Goal: Task Accomplishment & Management: Use online tool/utility

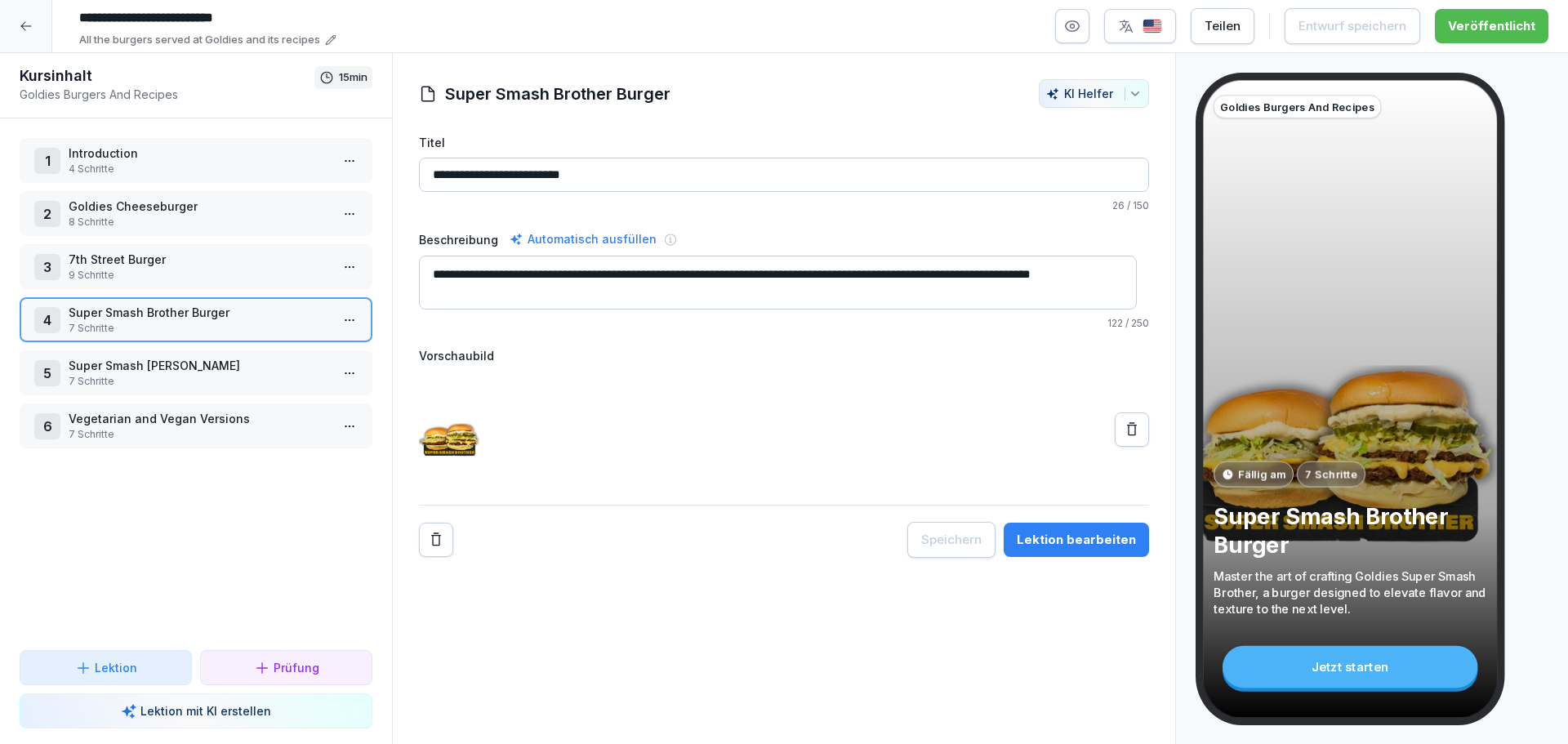
click at [48, 47] on div at bounding box center [26, 26] width 52 height 52
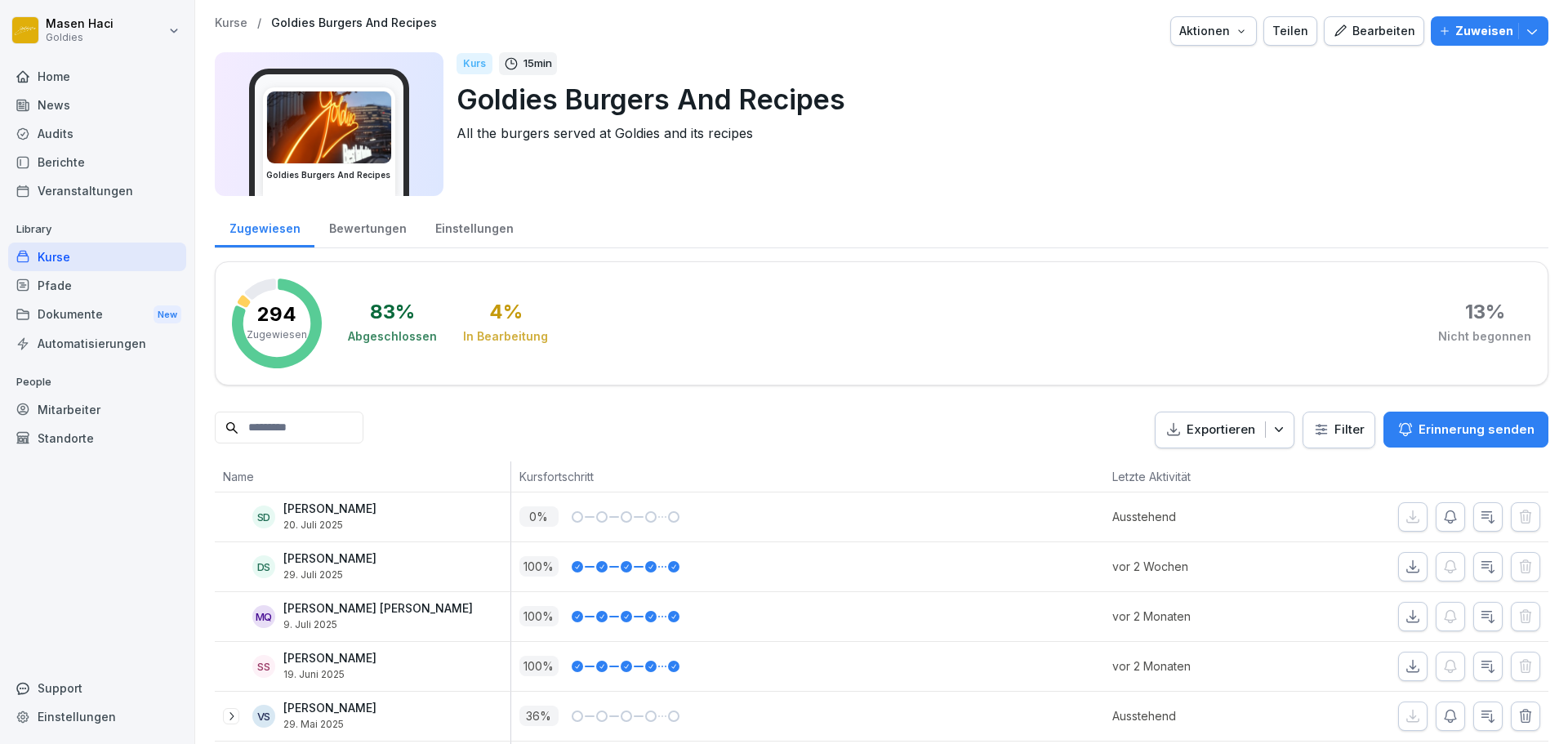
click at [78, 111] on div "News" at bounding box center [96, 104] width 178 height 28
click at [54, 154] on div "Berichte" at bounding box center [96, 162] width 178 height 28
click at [69, 142] on div "Audits" at bounding box center [96, 134] width 178 height 28
click at [69, 137] on div "Audits" at bounding box center [96, 134] width 178 height 28
click at [88, 118] on div "News" at bounding box center [96, 104] width 178 height 28
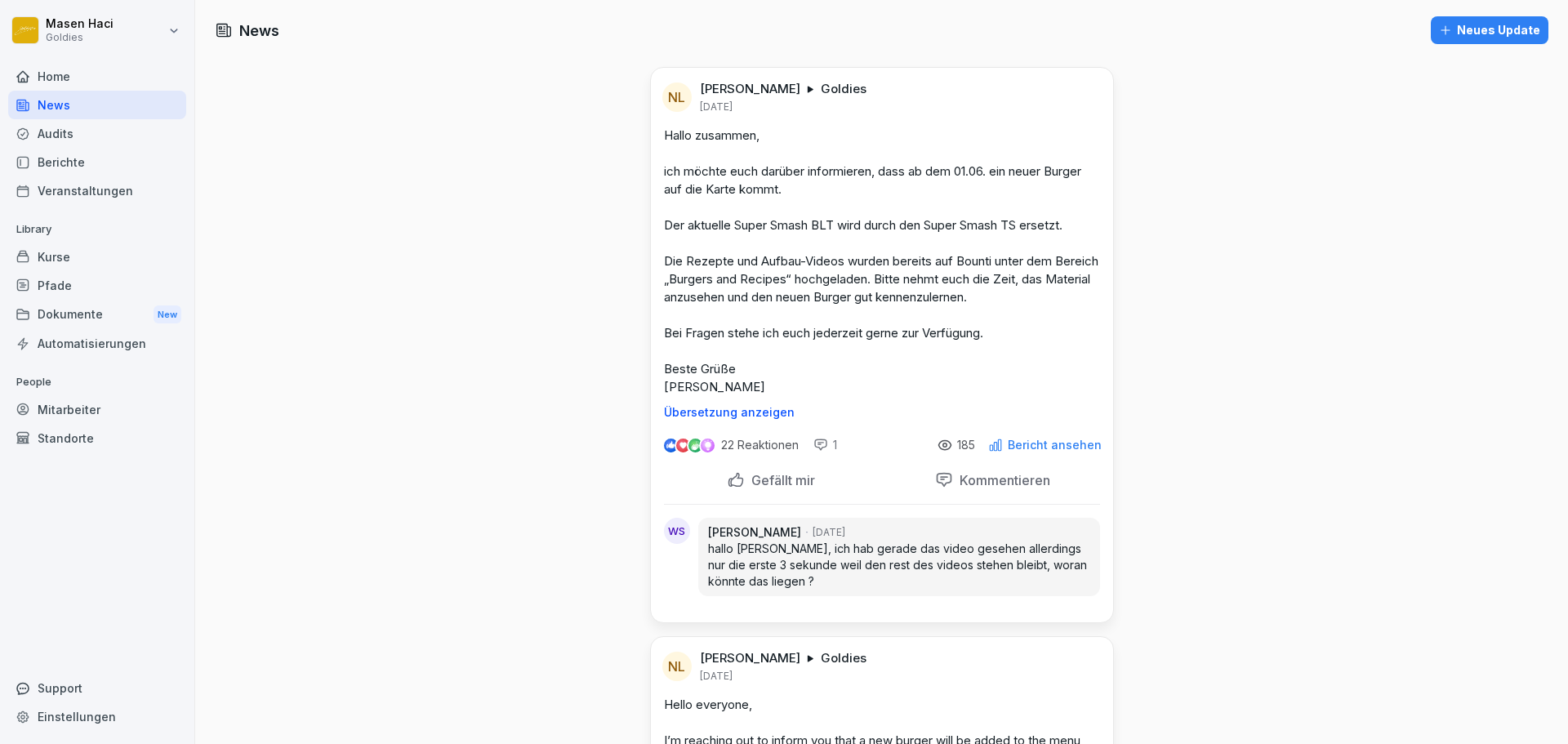
click at [72, 125] on div "Audits" at bounding box center [96, 134] width 178 height 28
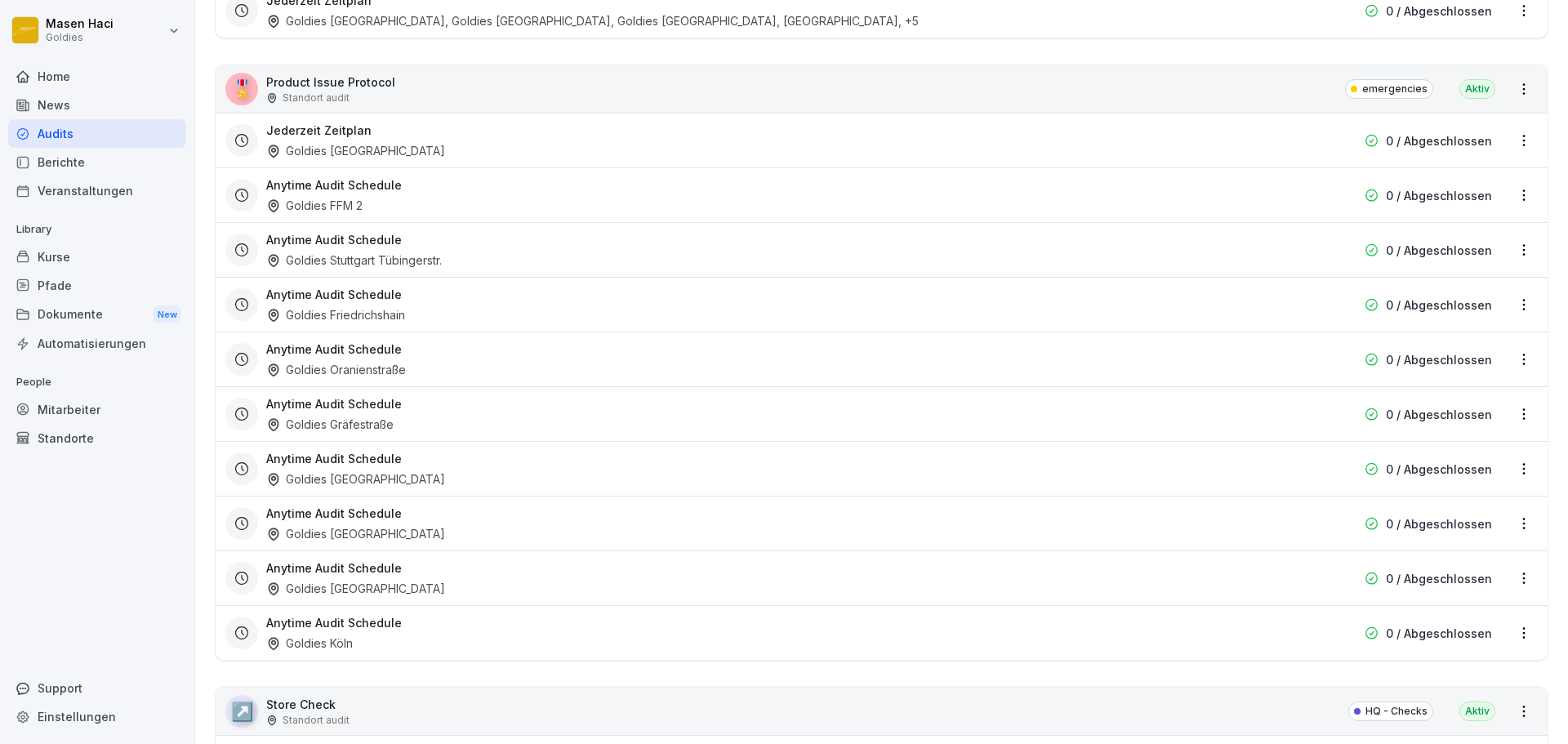
scroll to position [2525, 0]
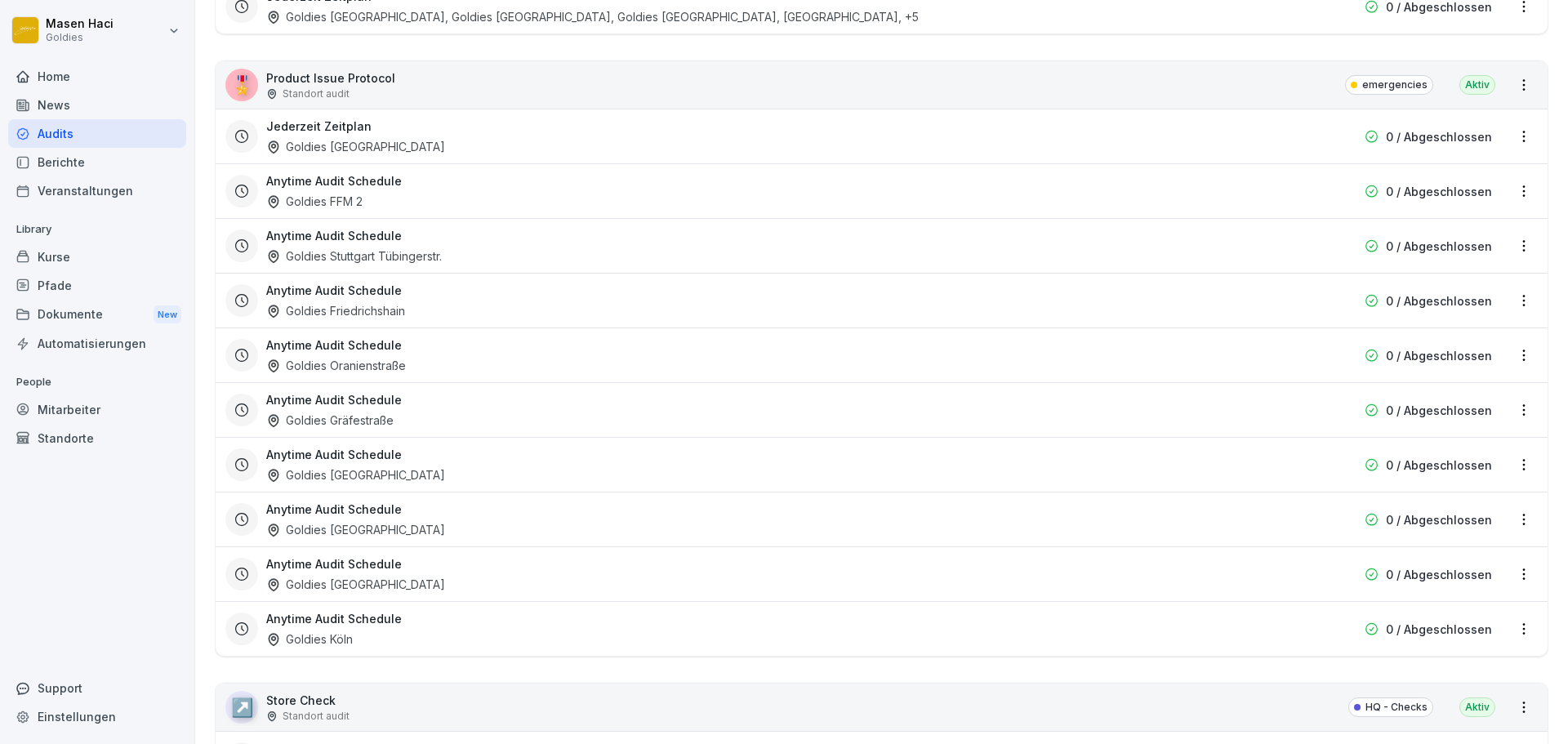
click at [261, 95] on div "🎖️ Product Issue Protocol Standort audit" at bounding box center [310, 85] width 170 height 33
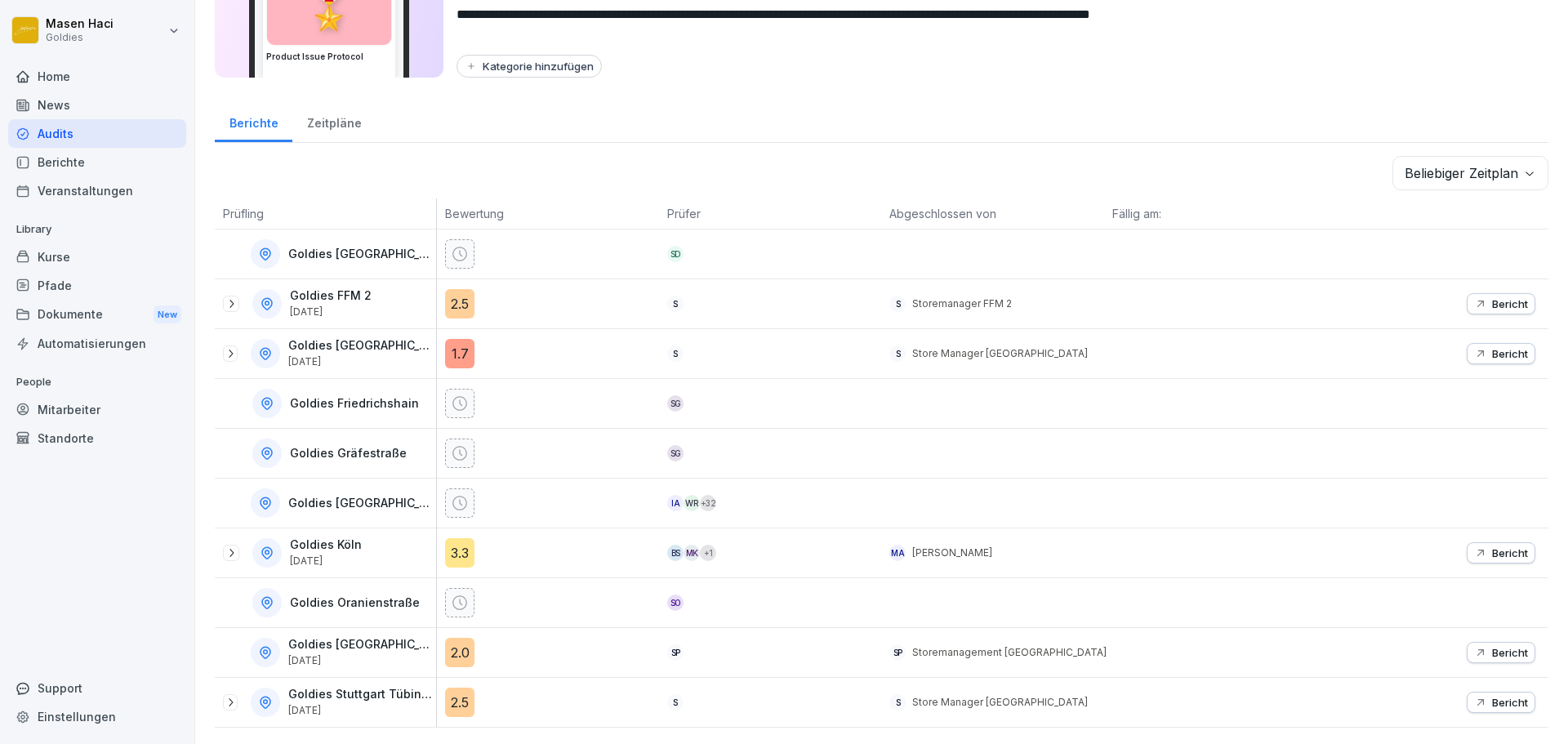
scroll to position [131, 0]
click at [237, 350] on div "Goldies FFM Stiftstraße 12. Aug. 2025" at bounding box center [329, 353] width 213 height 29
click at [236, 347] on icon at bounding box center [230, 353] width 13 height 13
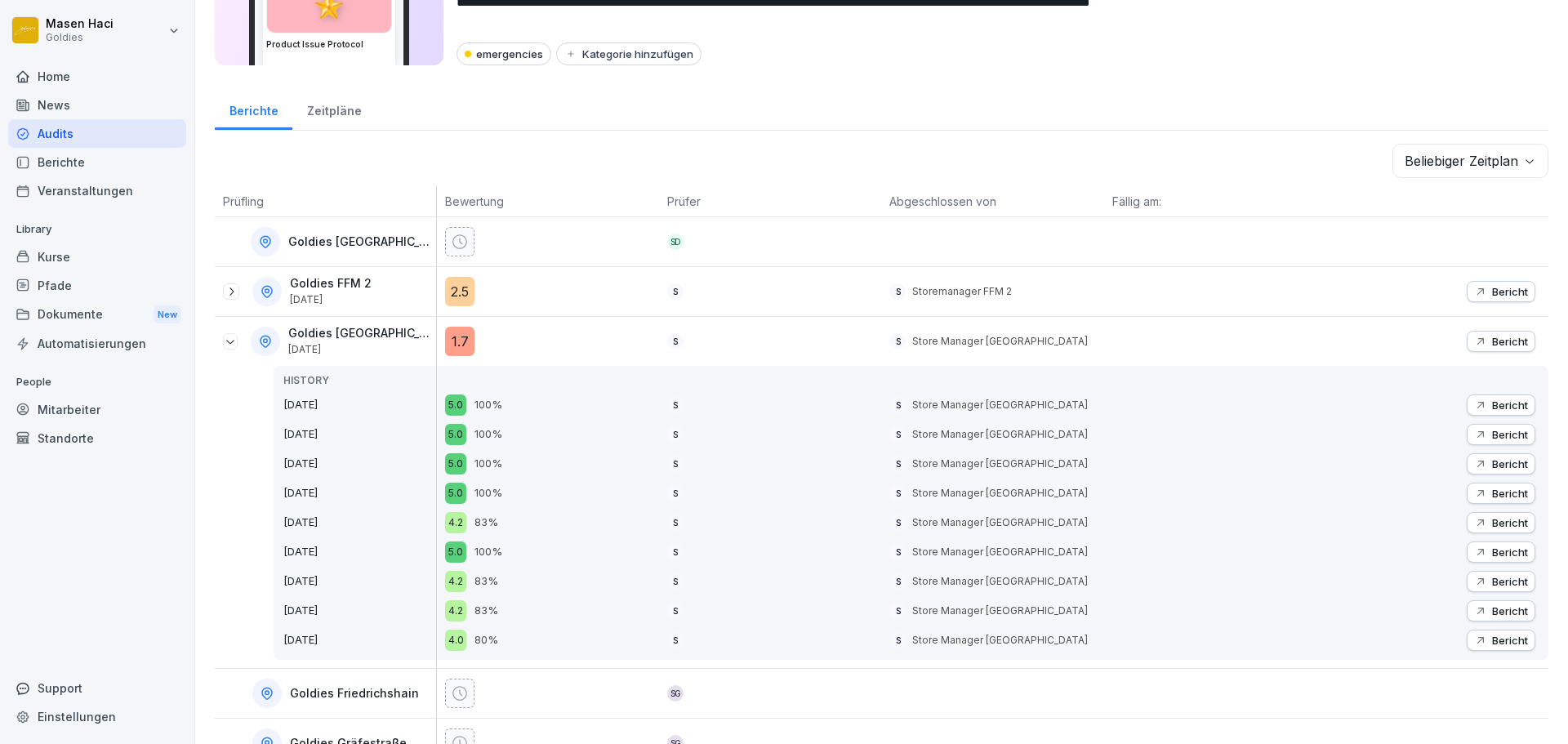
click at [1506, 336] on p "Bericht" at bounding box center [1510, 341] width 36 height 13
